Goal: Task Accomplishment & Management: Use online tool/utility

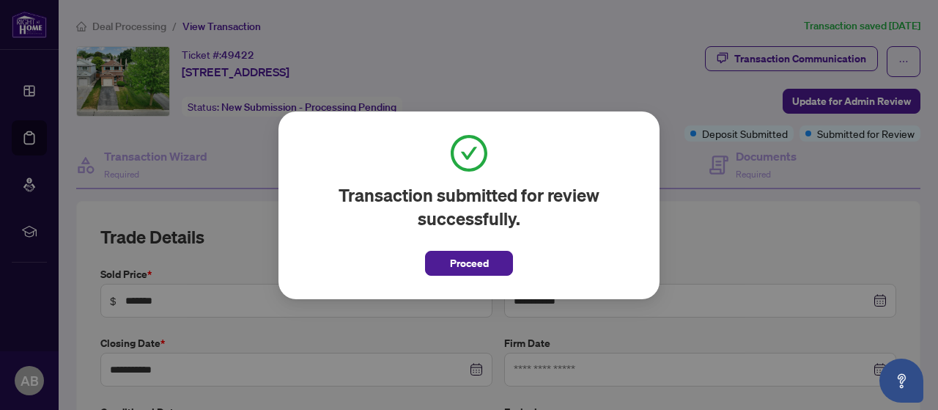
click at [472, 258] on span "Proceed" at bounding box center [469, 262] width 39 height 23
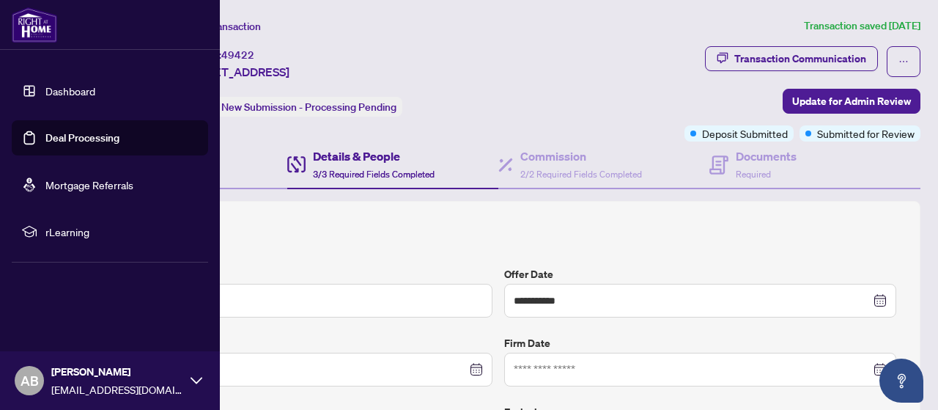
click at [66, 90] on link "Dashboard" at bounding box center [70, 90] width 50 height 13
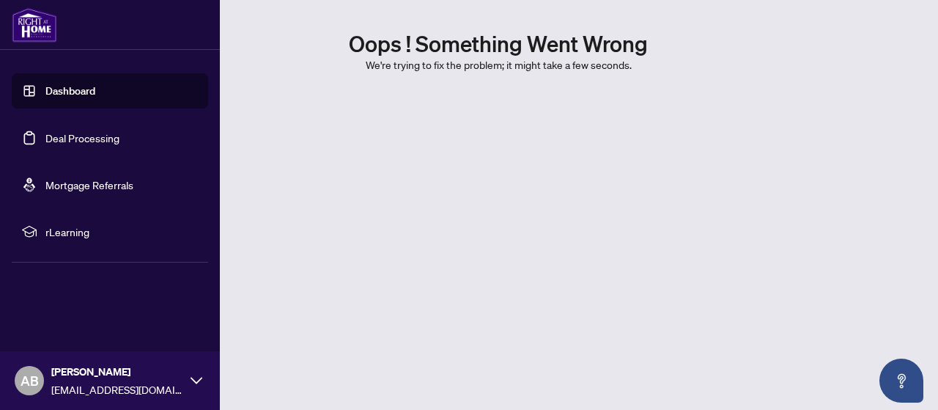
click at [89, 141] on link "Deal Processing" at bounding box center [82, 137] width 74 height 13
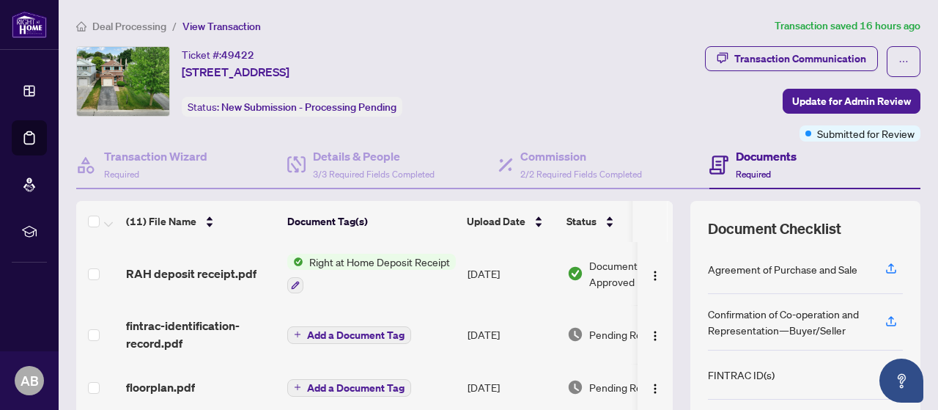
click at [390, 257] on span "Right at Home Deposit Receipt" at bounding box center [379, 262] width 152 height 16
click at [595, 263] on span "Document Approved" at bounding box center [634, 273] width 91 height 32
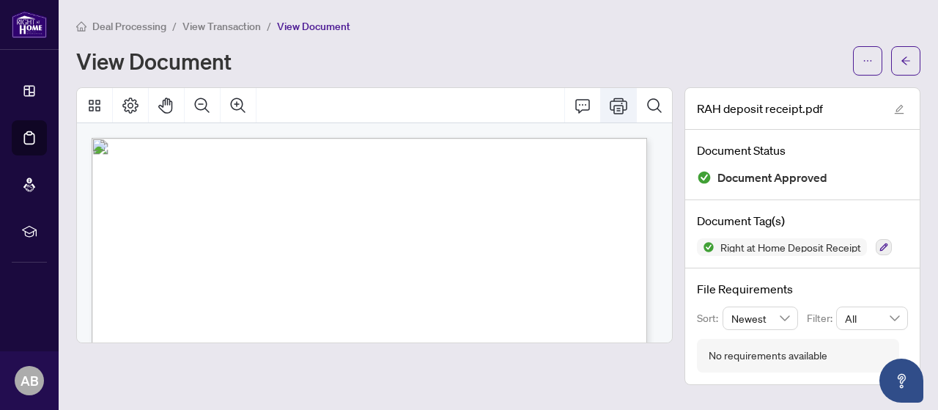
click at [617, 106] on icon "Print" at bounding box center [619, 106] width 18 height 18
